Goal: Check status: Check status

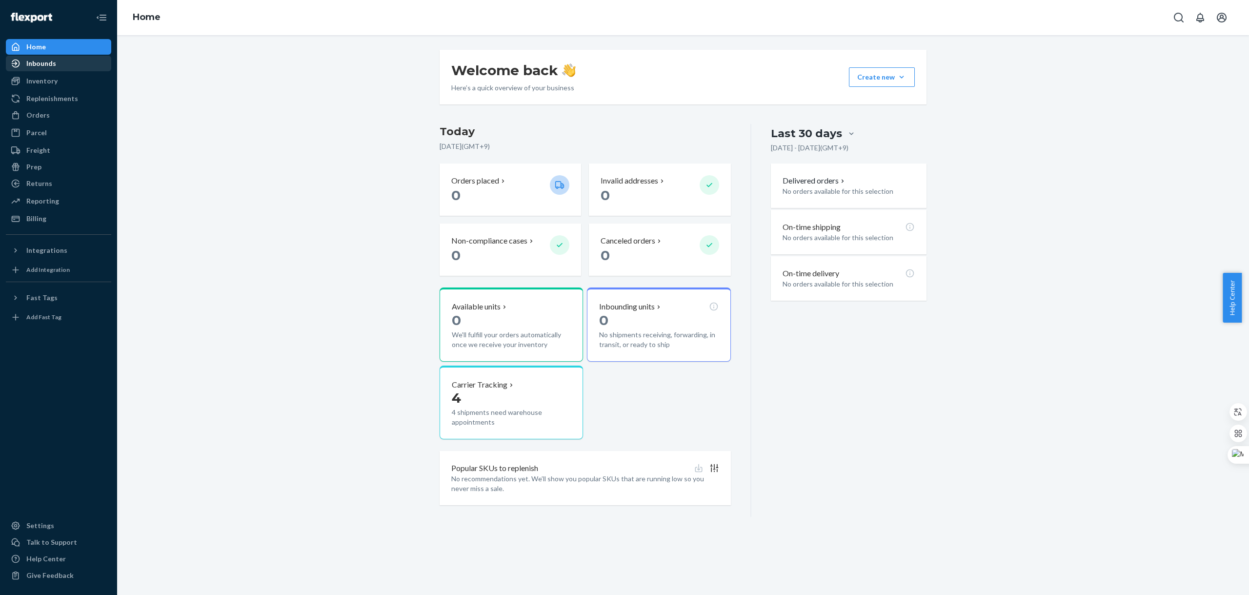
click at [41, 62] on div "Inbounds" at bounding box center [41, 64] width 30 height 10
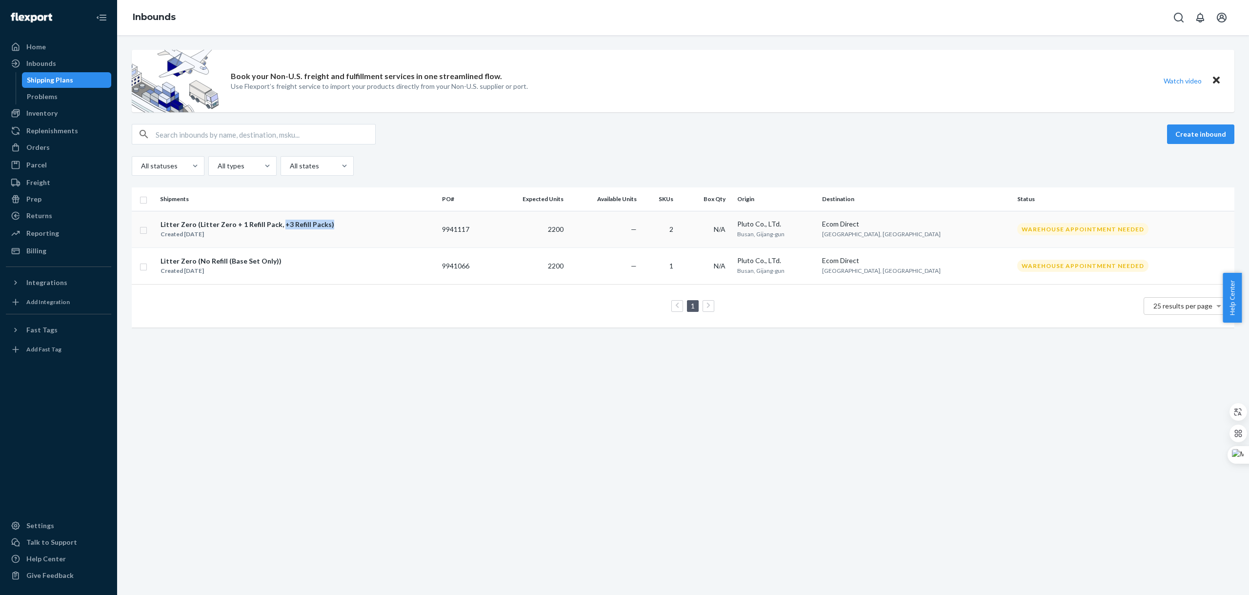
drag, startPoint x: 328, startPoint y: 223, endPoint x: 278, endPoint y: 228, distance: 50.0
click at [278, 228] on div "Litter Zero (Litter Zero + 1 Refill Pack, +3 Refill Packs) Created [DATE]" at bounding box center [297, 229] width 274 height 20
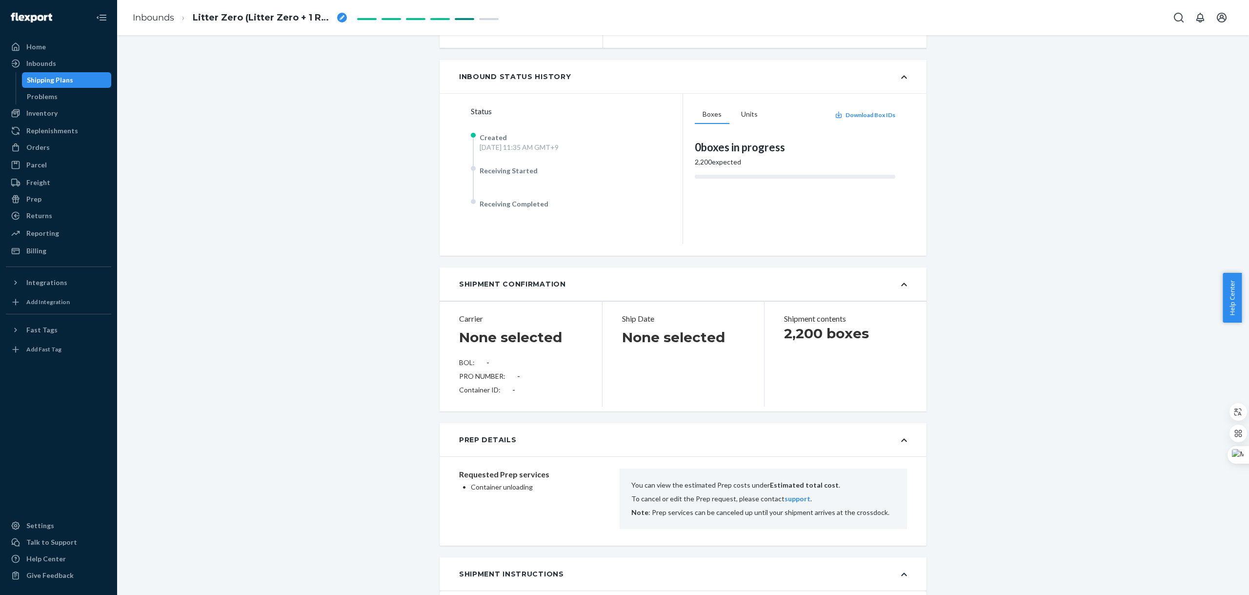
scroll to position [146, 0]
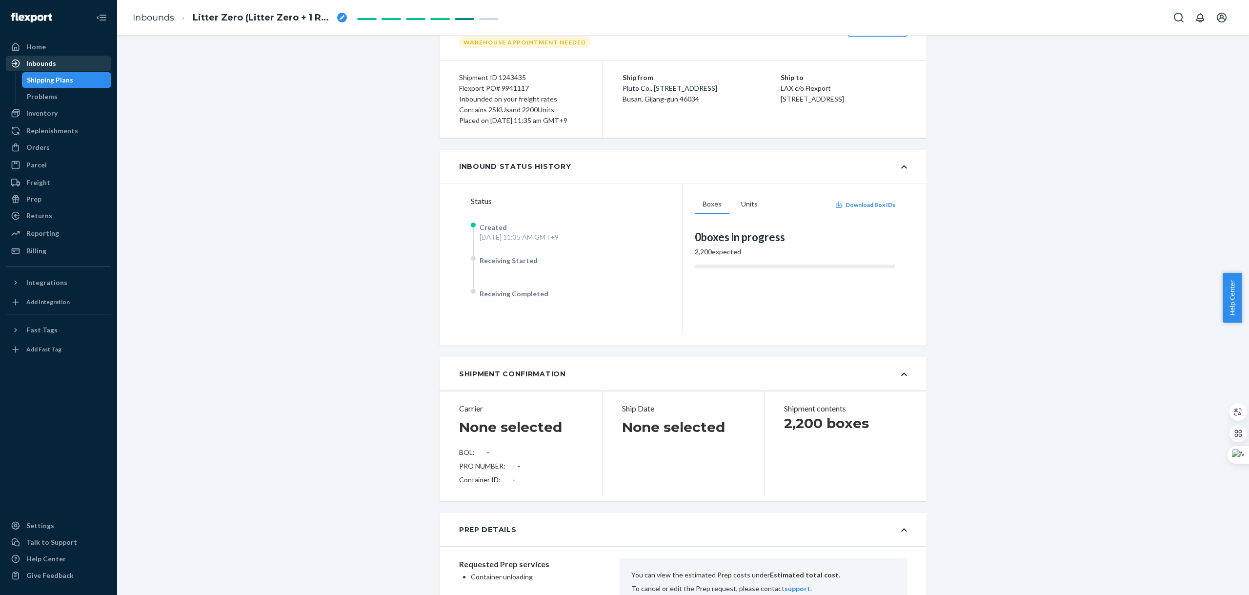
click at [44, 62] on div "Inbounds" at bounding box center [41, 64] width 30 height 10
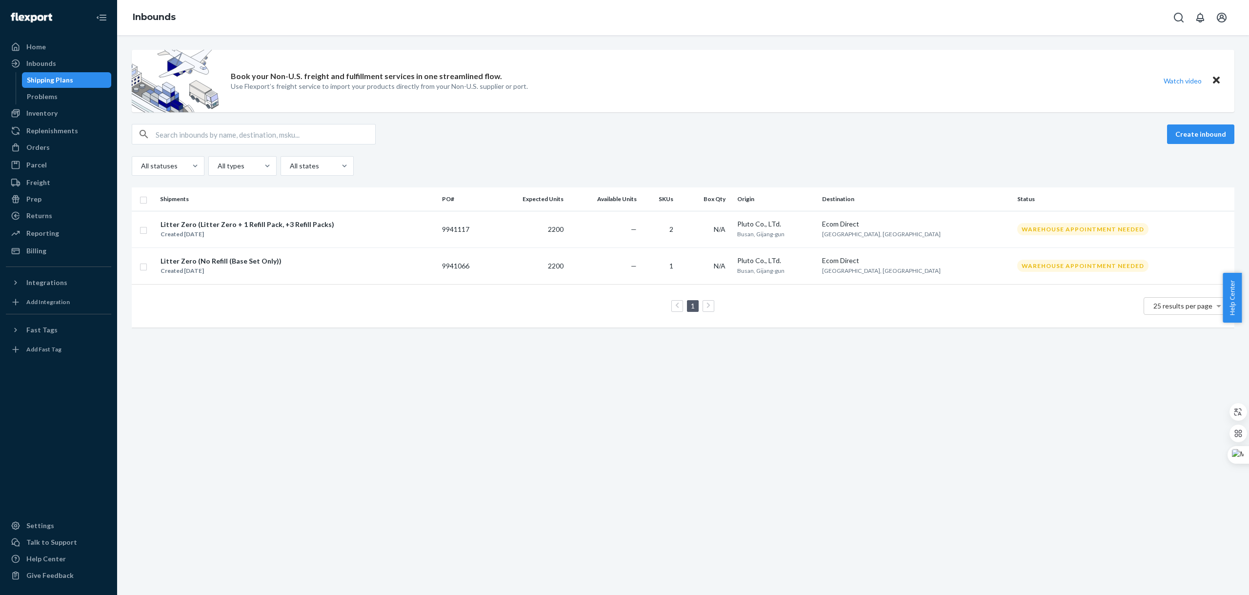
drag, startPoint x: 331, startPoint y: 227, endPoint x: 324, endPoint y: 352, distance: 125.1
click at [324, 351] on div "Book your Non-U.S. freight and fulfillment services in one streamlined flow. Us…" at bounding box center [683, 315] width 1132 height 560
click at [279, 388] on div "Book your Non-U.S. freight and fulfillment services in one streamlined flow. Us…" at bounding box center [683, 315] width 1132 height 560
click at [227, 310] on div "1 25 results per page" at bounding box center [683, 305] width 1087 height 31
drag, startPoint x: 331, startPoint y: 227, endPoint x: 280, endPoint y: 226, distance: 51.2
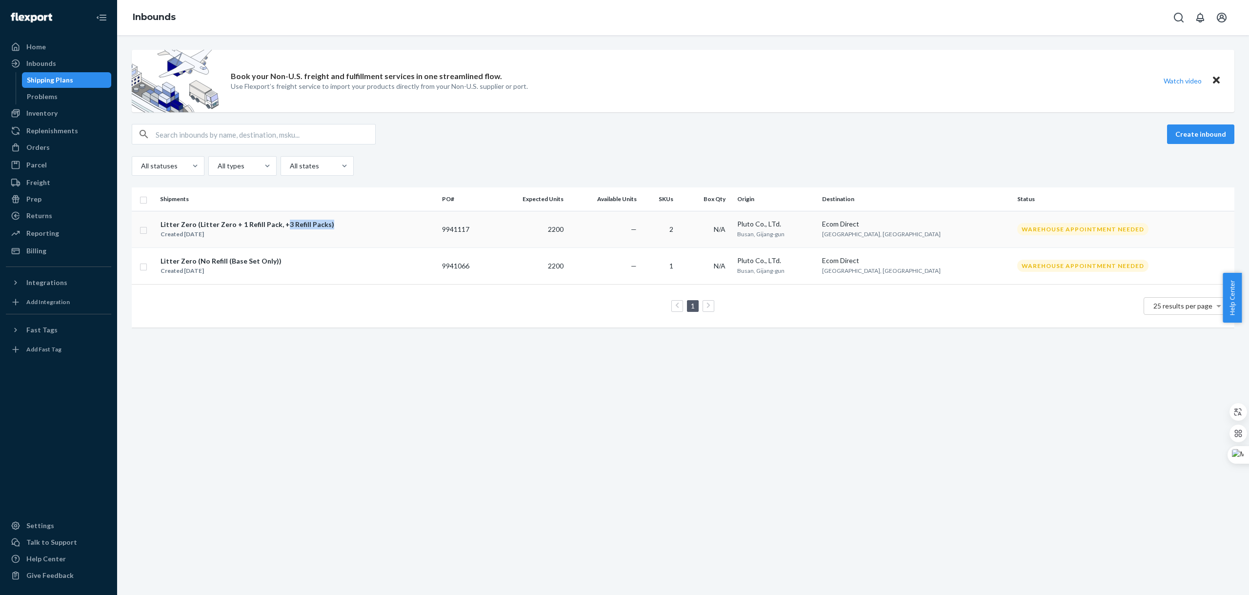
click at [280, 226] on div "Litter Zero (Litter Zero + 1 Refill Pack, +3 Refill Packs) Created [DATE]" at bounding box center [297, 229] width 274 height 20
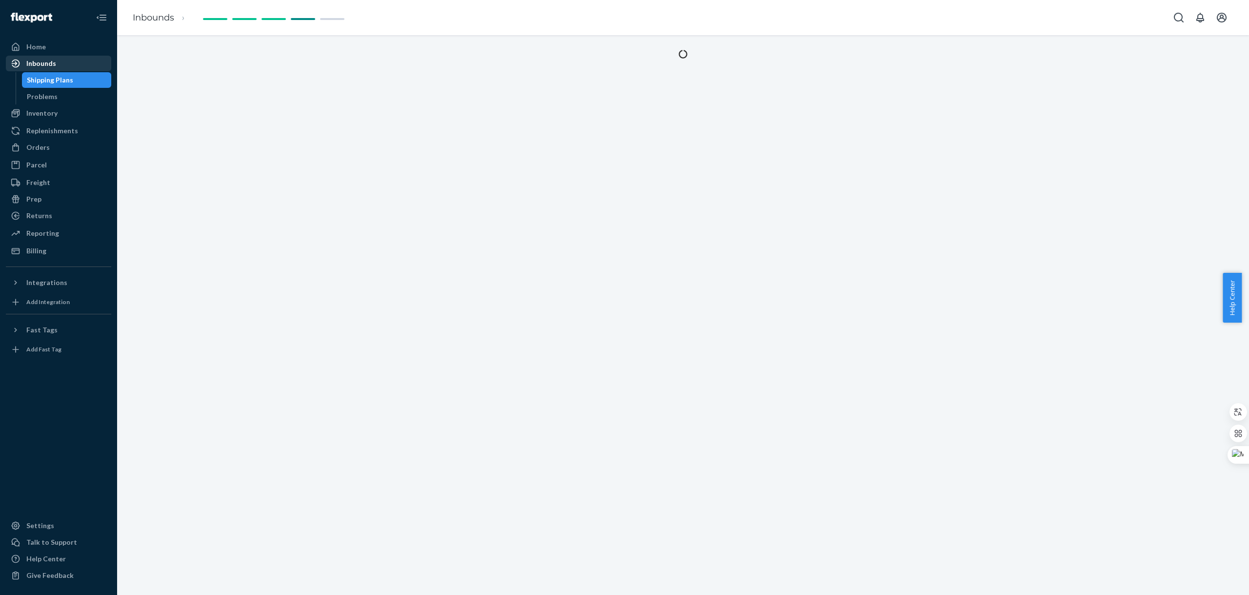
click at [37, 65] on div "Inbounds" at bounding box center [41, 64] width 30 height 10
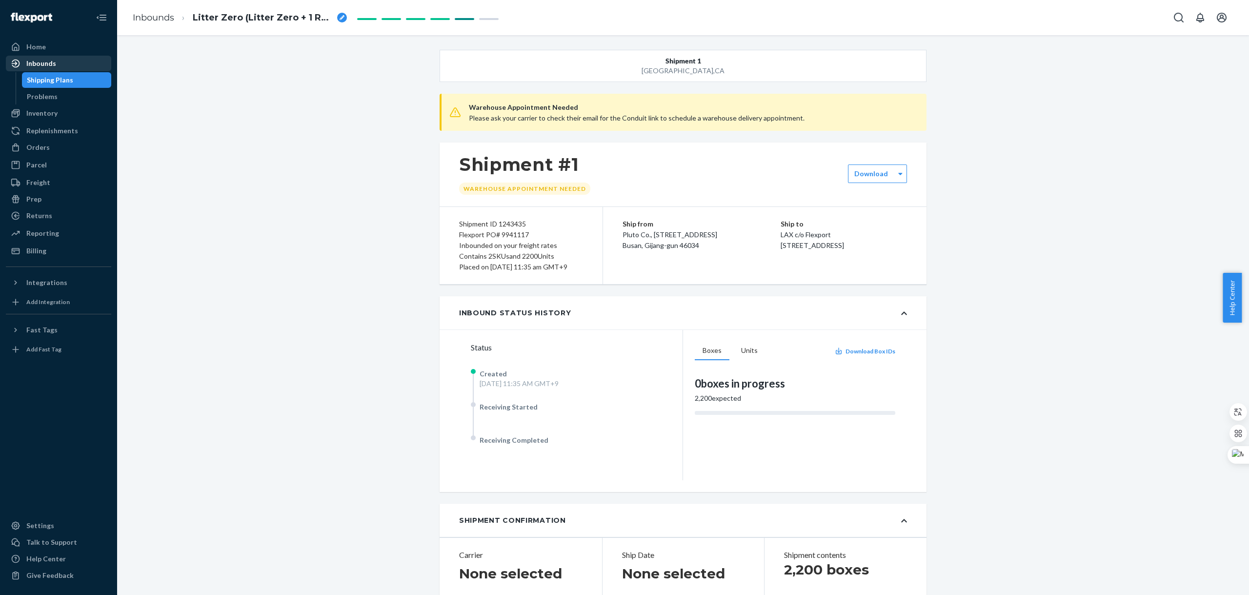
click at [52, 60] on div "Inbounds" at bounding box center [41, 64] width 30 height 10
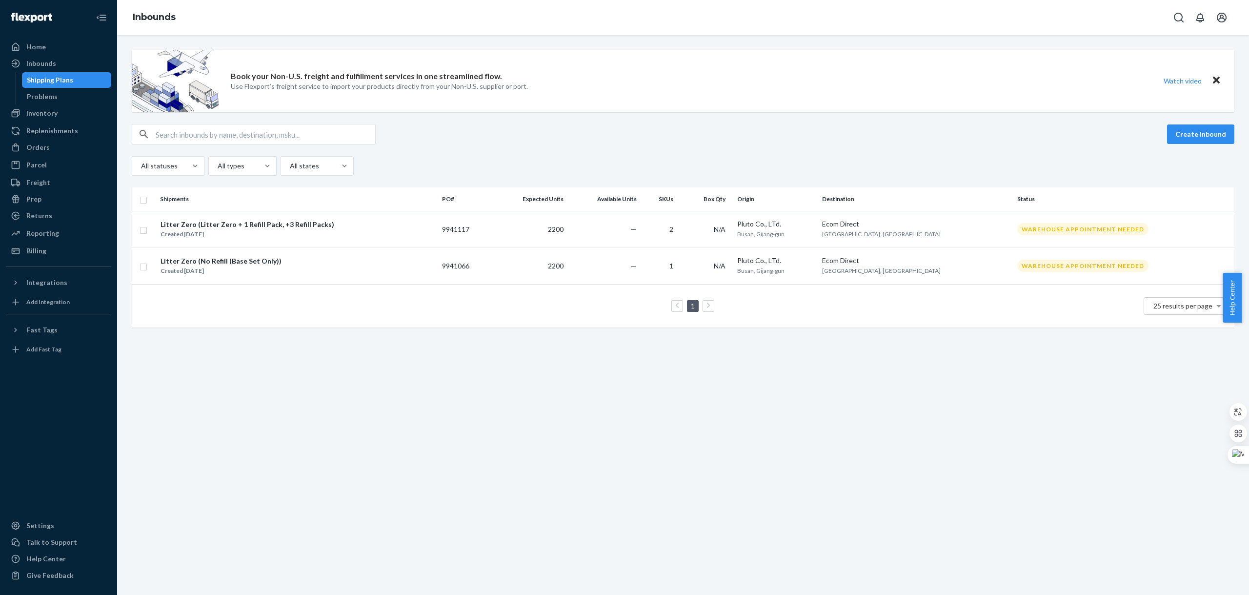
click at [259, 228] on div "Litter Zero (Litter Zero + 1 Refill Pack, +3 Refill Packs)" at bounding box center [248, 225] width 174 height 10
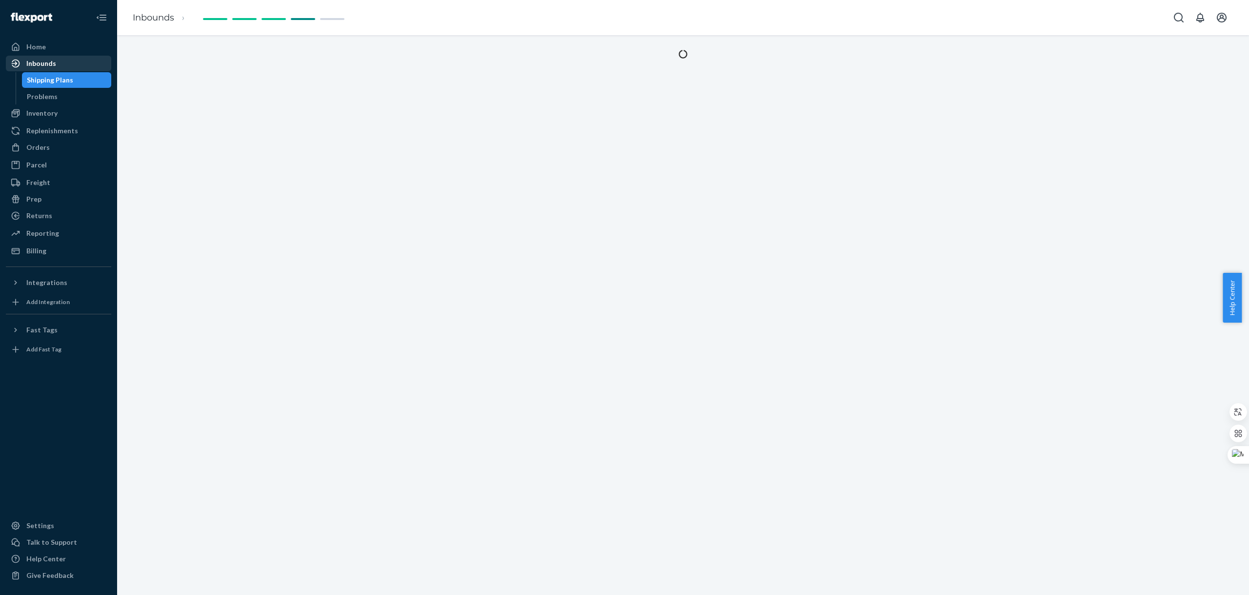
click at [39, 62] on div "Inbounds" at bounding box center [41, 64] width 30 height 10
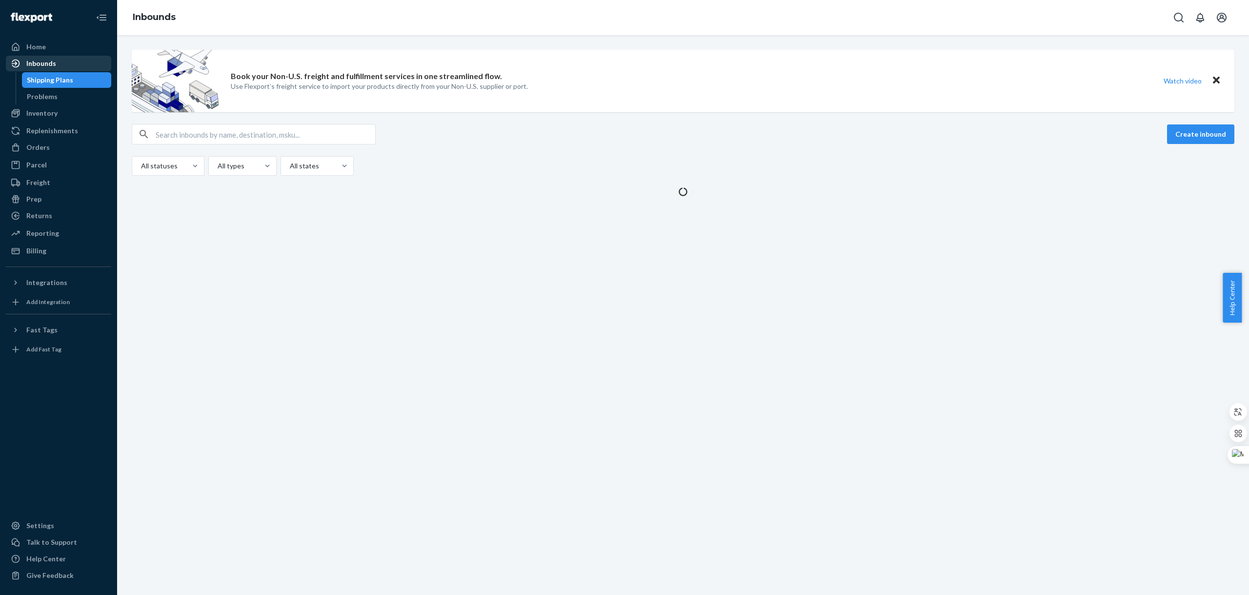
click at [45, 66] on div "Inbounds" at bounding box center [41, 64] width 30 height 10
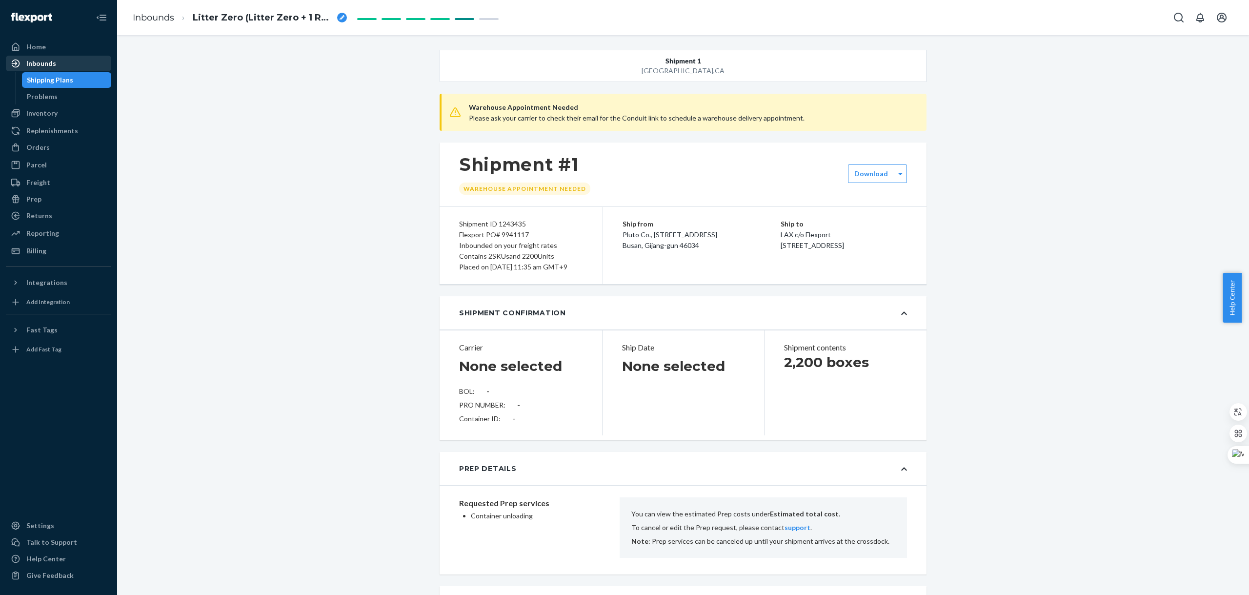
click at [41, 58] on div "Inbounds" at bounding box center [58, 64] width 103 height 14
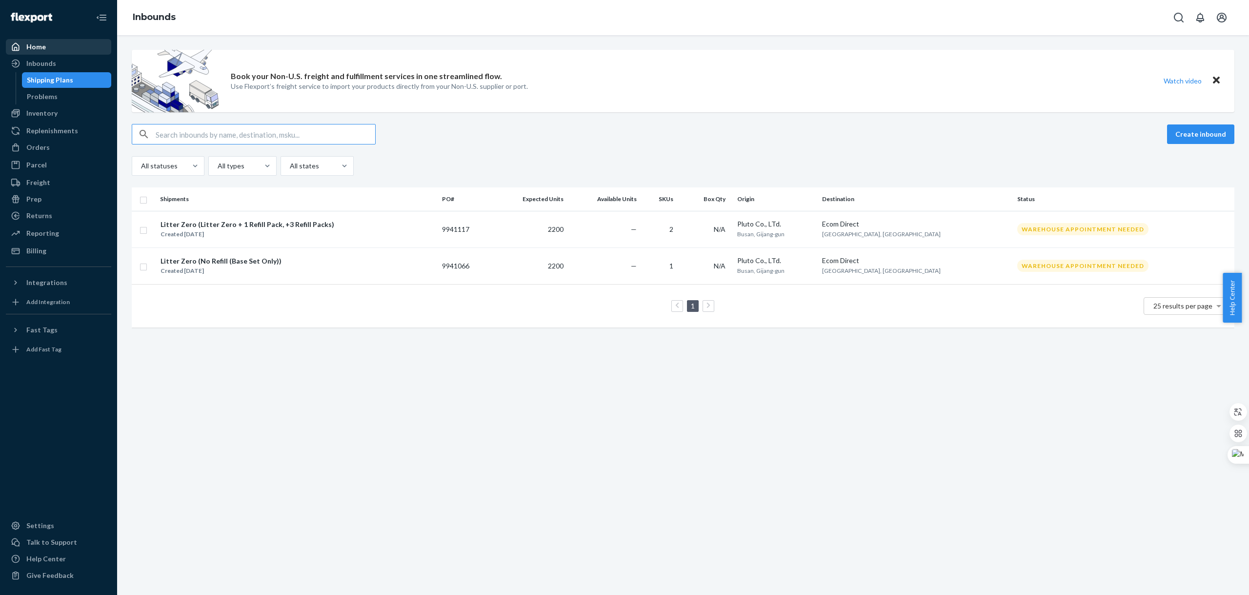
click at [35, 45] on div "Home" at bounding box center [36, 47] width 20 height 10
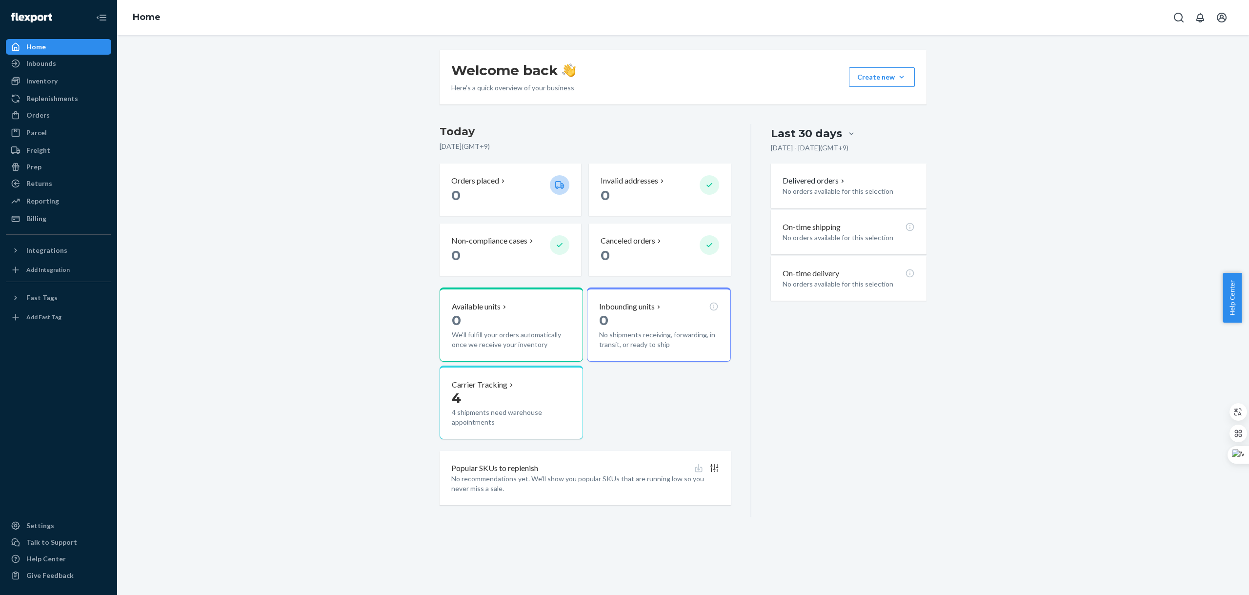
drag, startPoint x: 227, startPoint y: 387, endPoint x: 224, endPoint y: 380, distance: 8.2
click at [222, 386] on div "Welcome back Here’s a quick overview of your business Create new Create new inb…" at bounding box center [682, 283] width 1117 height 467
click at [831, 413] on div "Last 30 days [DATE] - [DATE] ( GMT+9 ) Delivered orders No orders available for…" at bounding box center [838, 320] width 175 height 393
